Goal: Transaction & Acquisition: Purchase product/service

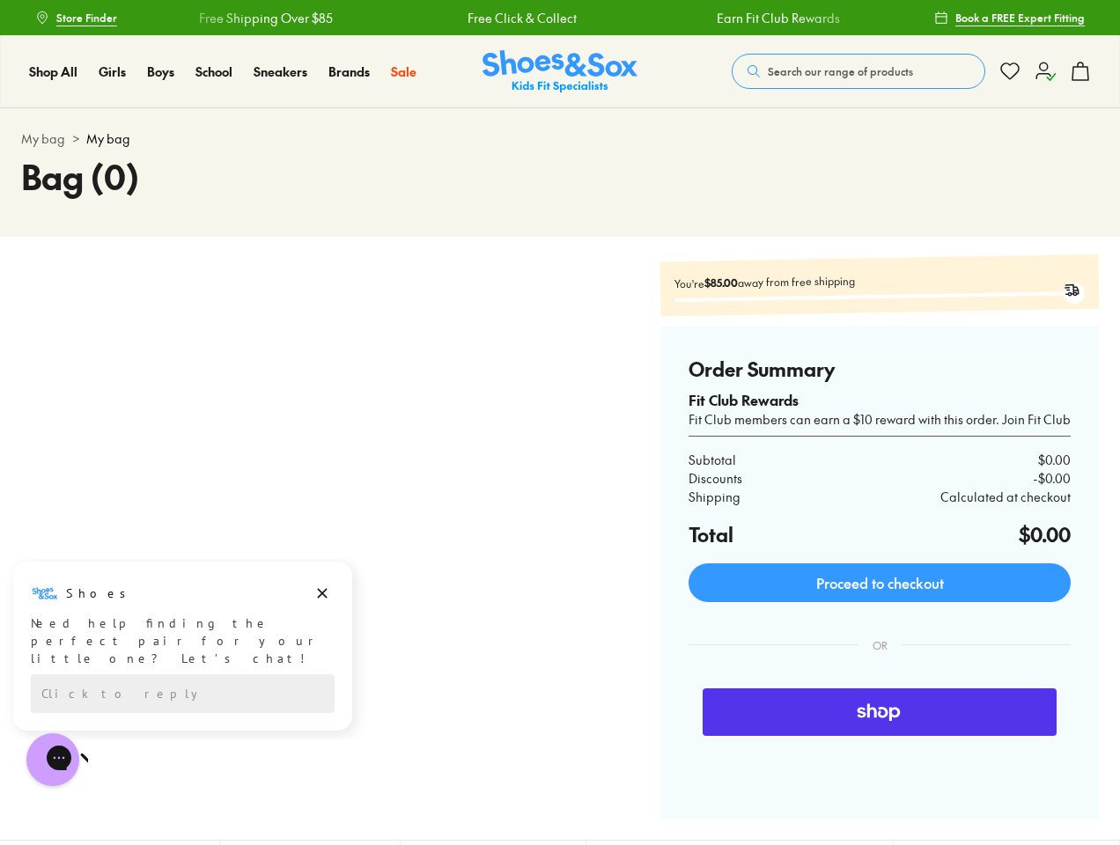
click at [560, 423] on div at bounding box center [291, 538] width 541 height 561
click at [913, 18] on div "Free Shipping Over $85" at bounding box center [1034, 18] width 242 height 18
click at [859, 71] on span "Search our range of products" at bounding box center [840, 71] width 145 height 16
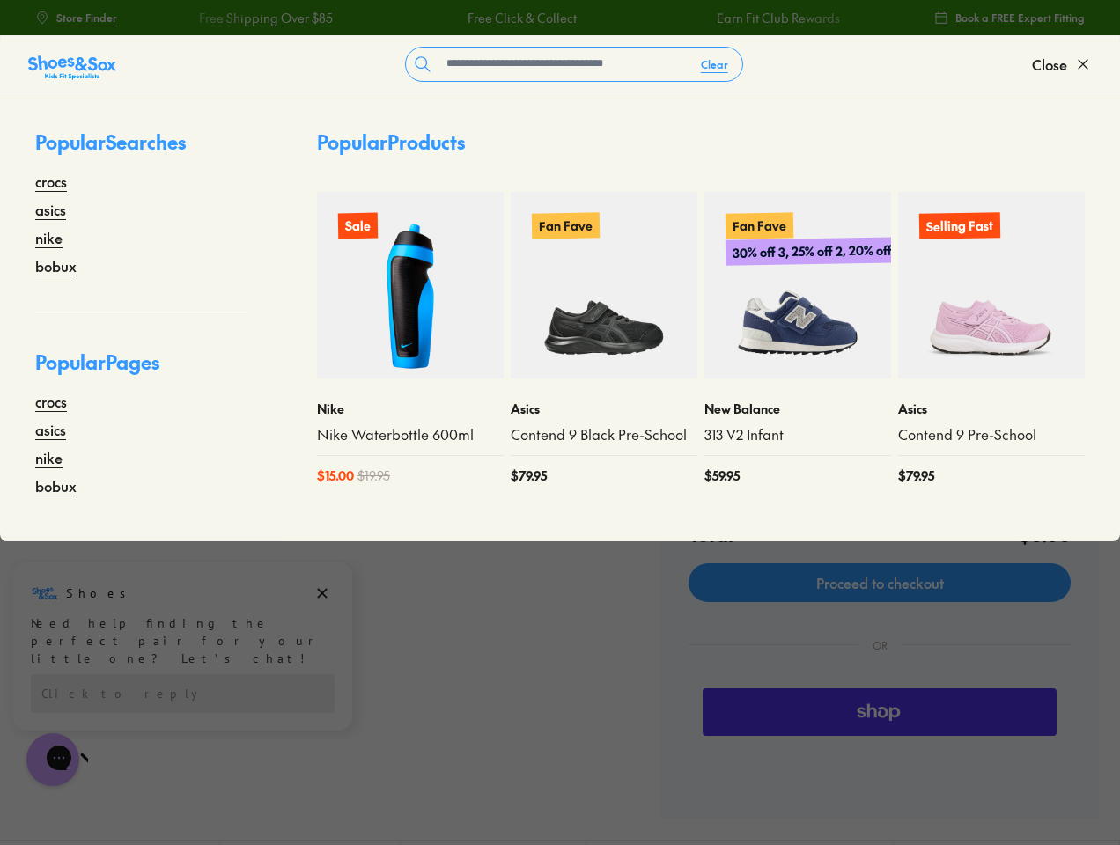
click at [715, 64] on button "Clear" at bounding box center [714, 64] width 55 height 32
click at [1062, 64] on span "Close" at bounding box center [1049, 64] width 35 height 21
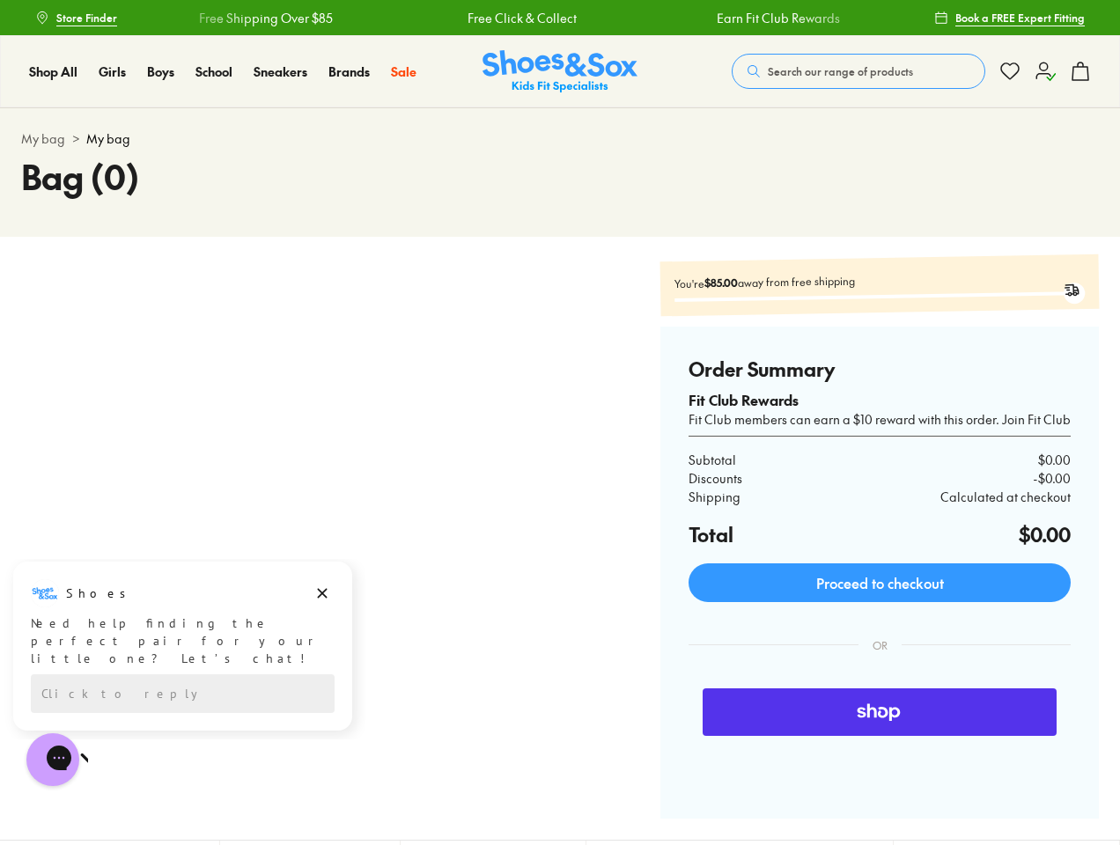
click at [1081, 71] on icon at bounding box center [1080, 71] width 21 height 21
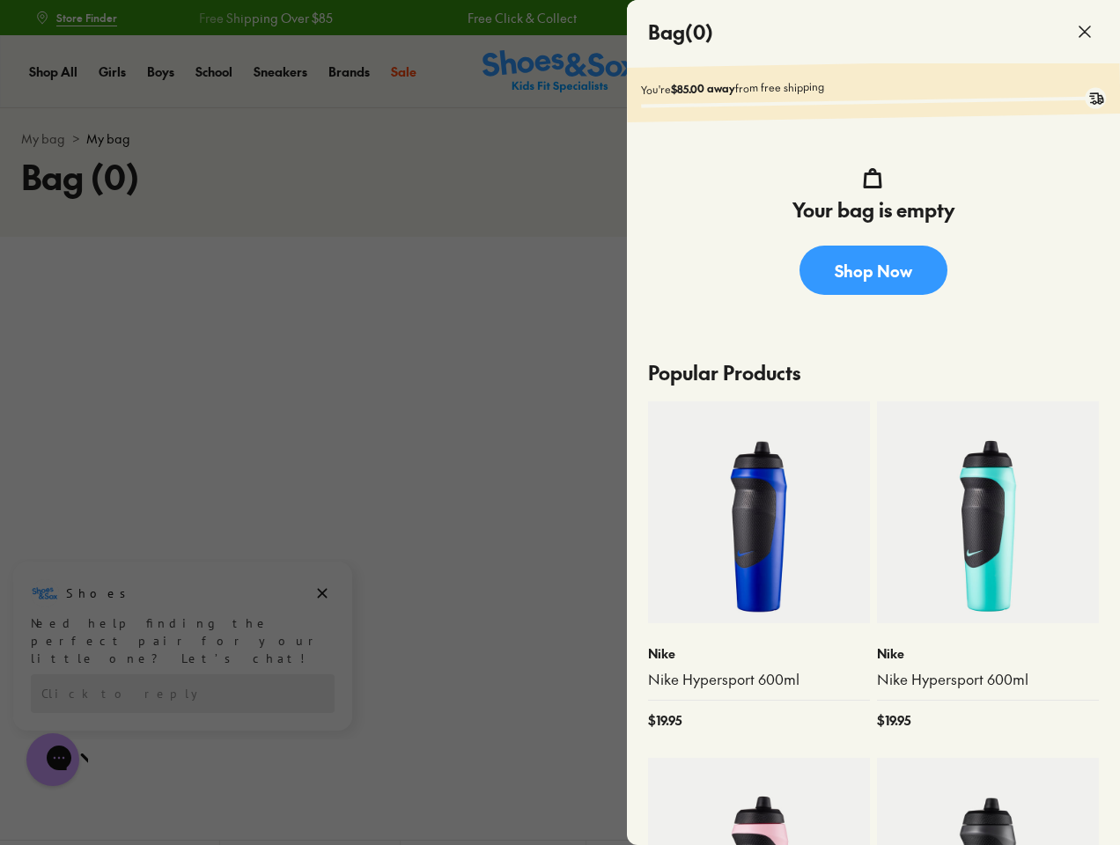
click at [182, 636] on div at bounding box center [560, 422] width 1120 height 845
